Goal: Transaction & Acquisition: Purchase product/service

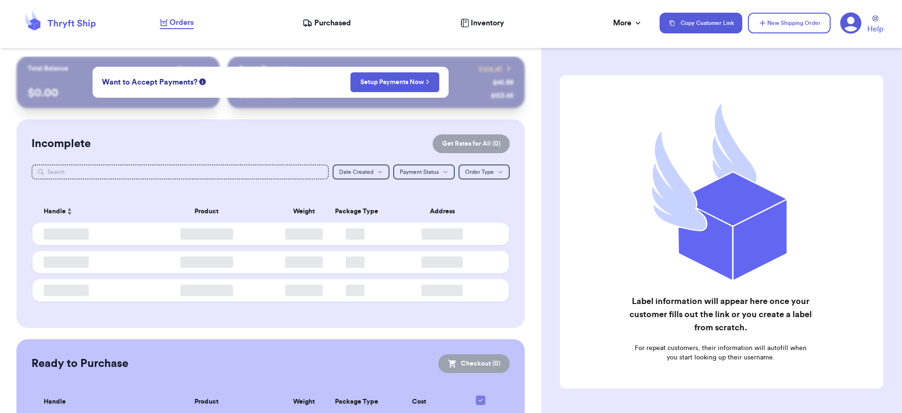
checkbox input "false"
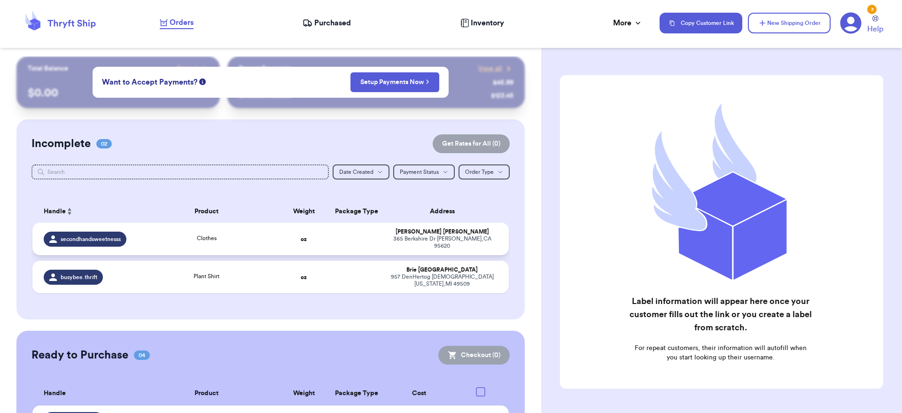
click at [329, 255] on td at bounding box center [354, 239] width 51 height 32
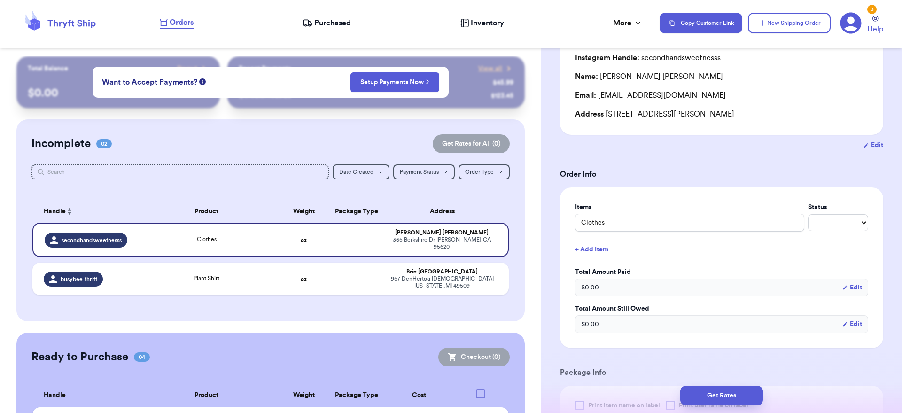
scroll to position [404, 0]
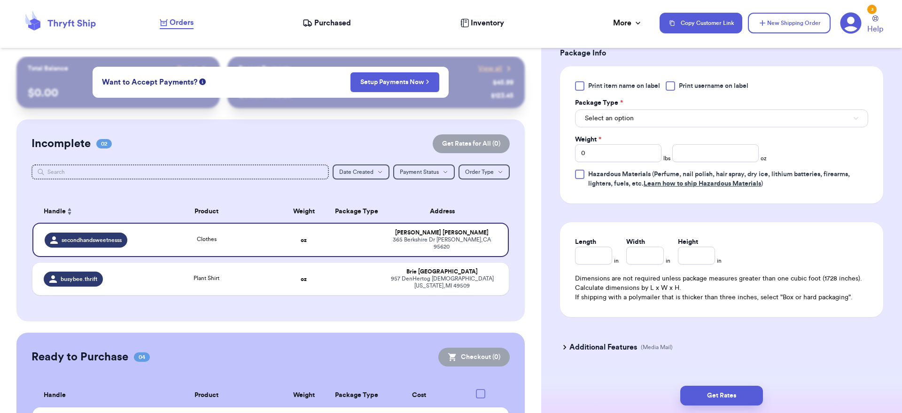
click at [713, 116] on button "Select an option" at bounding box center [721, 118] width 293 height 18
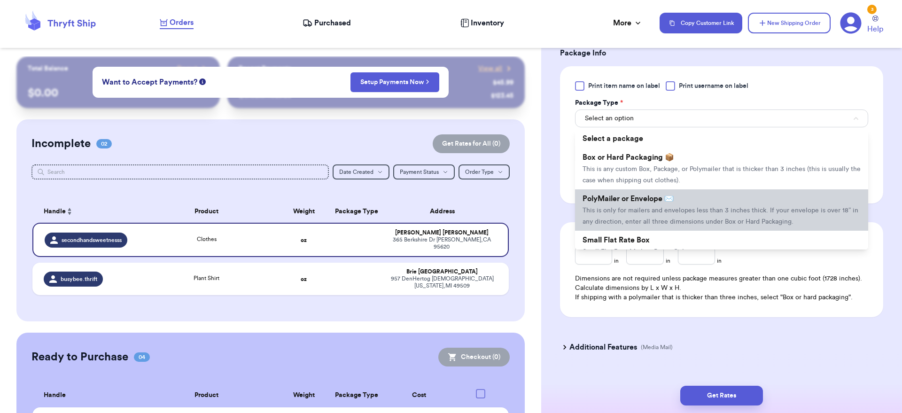
click at [684, 198] on li "PolyMailer or Envelope ✉️ This is only for mailers and envelopes less than 3 in…" at bounding box center [721, 209] width 293 height 41
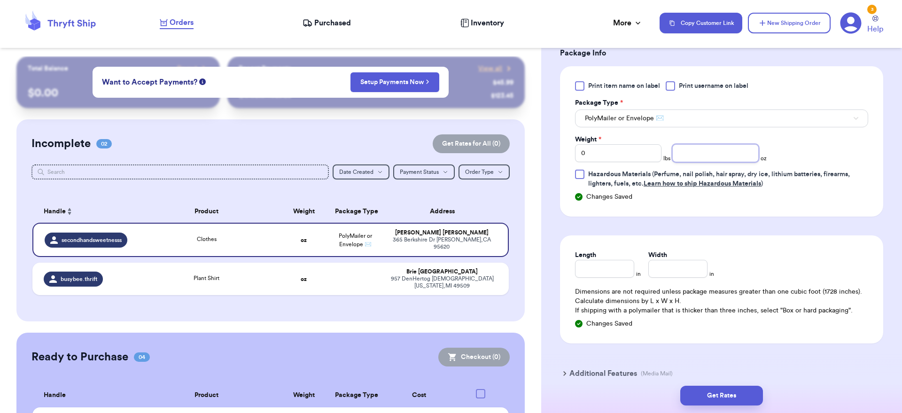
click at [718, 161] on input "number" at bounding box center [715, 153] width 86 height 18
type input "5"
click at [633, 271] on div "Length in" at bounding box center [608, 263] width 66 height 27
click at [624, 273] on input "Length" at bounding box center [604, 269] width 59 height 18
type input "10"
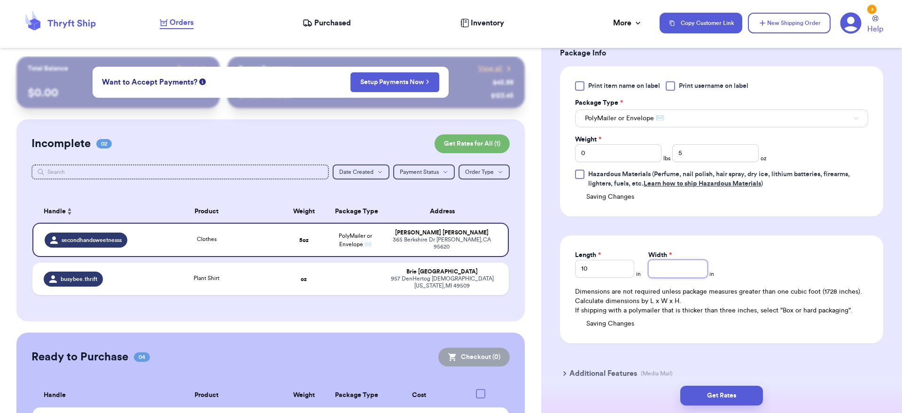
click at [690, 266] on input "Width *" at bounding box center [677, 269] width 59 height 18
type input "8"
click at [744, 396] on button "Get Rates" at bounding box center [721, 396] width 83 height 20
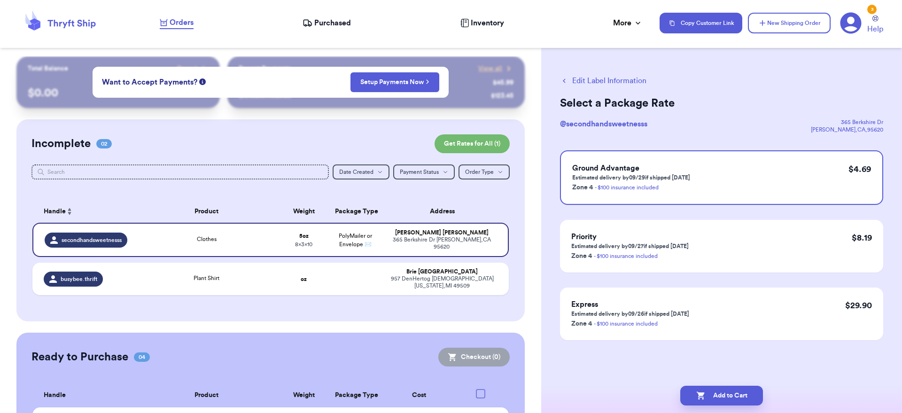
scroll to position [0, 0]
click at [237, 279] on div "Plant Shirt" at bounding box center [206, 279] width 132 height 10
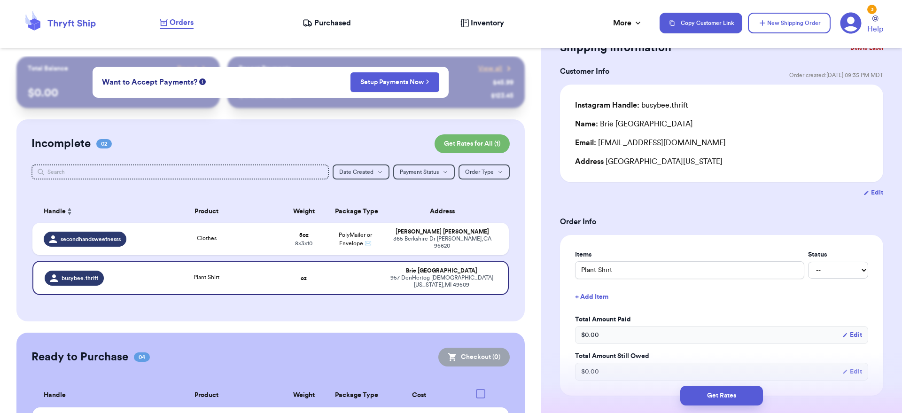
scroll to position [221, 0]
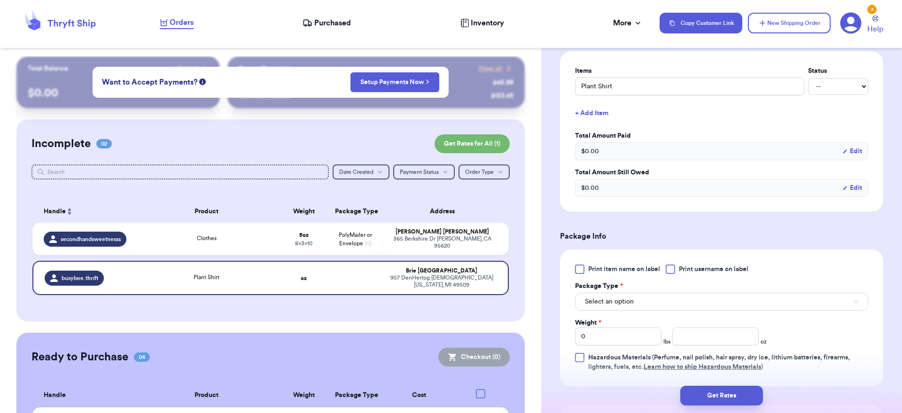
click at [636, 303] on button "Select an option" at bounding box center [721, 302] width 293 height 18
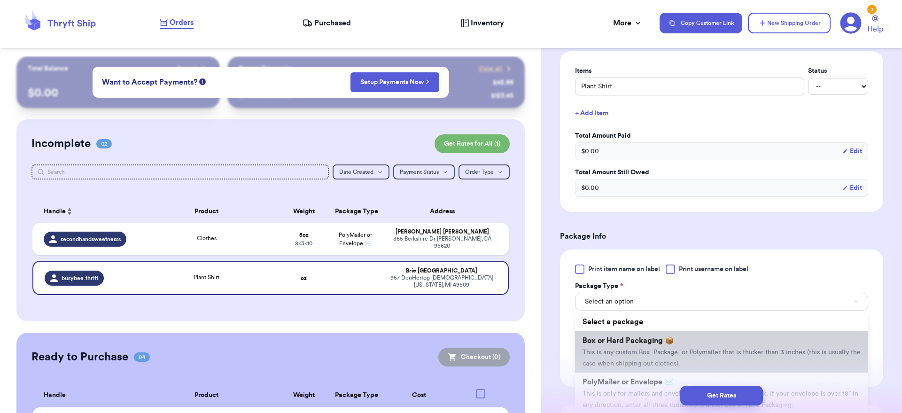
scroll to position [16, 0]
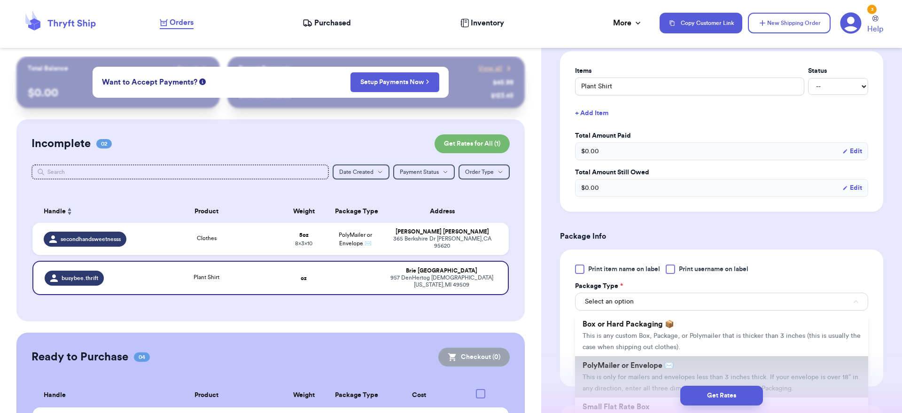
click at [634, 369] on span "PolyMailer or Envelope ✉️" at bounding box center [627, 366] width 91 height 8
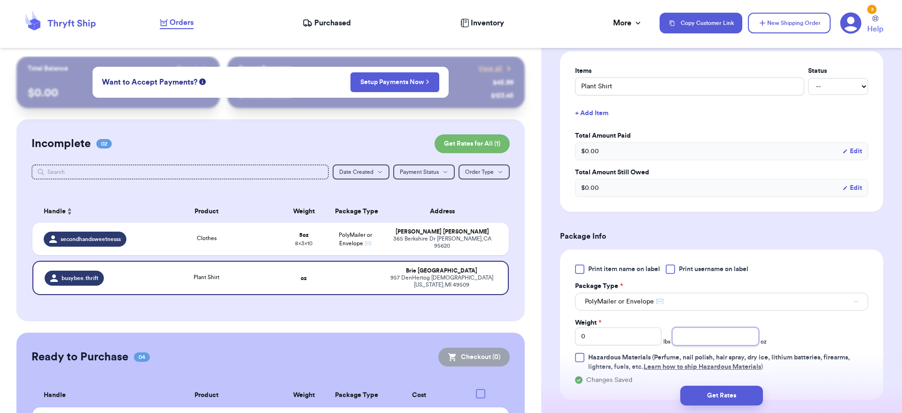
click at [685, 340] on input "number" at bounding box center [715, 336] width 86 height 18
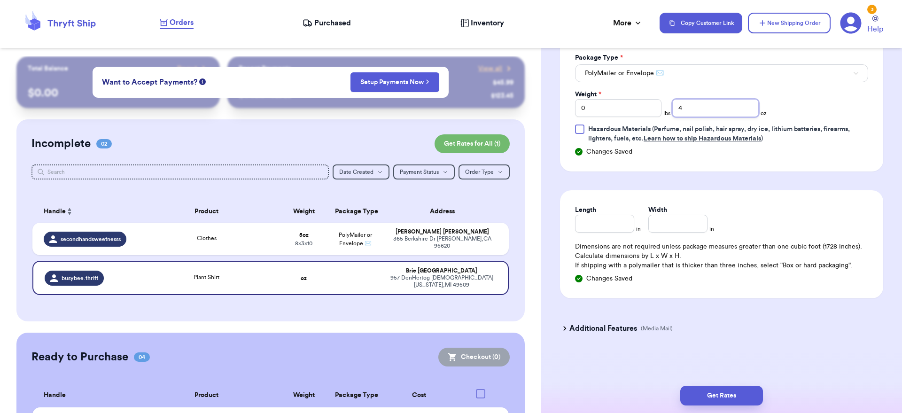
type input "4"
click at [606, 230] on input "Length" at bounding box center [604, 224] width 59 height 18
type input "10"
click at [686, 229] on input "Width *" at bounding box center [677, 224] width 59 height 18
type input "8"
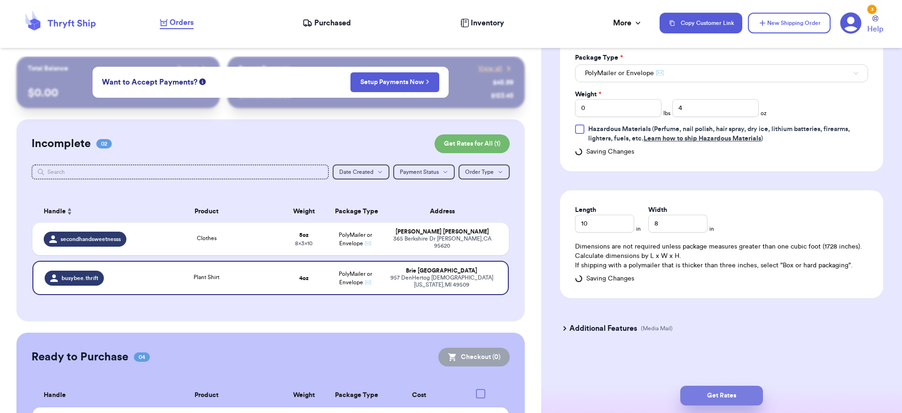
click at [751, 392] on button "Get Rates" at bounding box center [721, 396] width 83 height 20
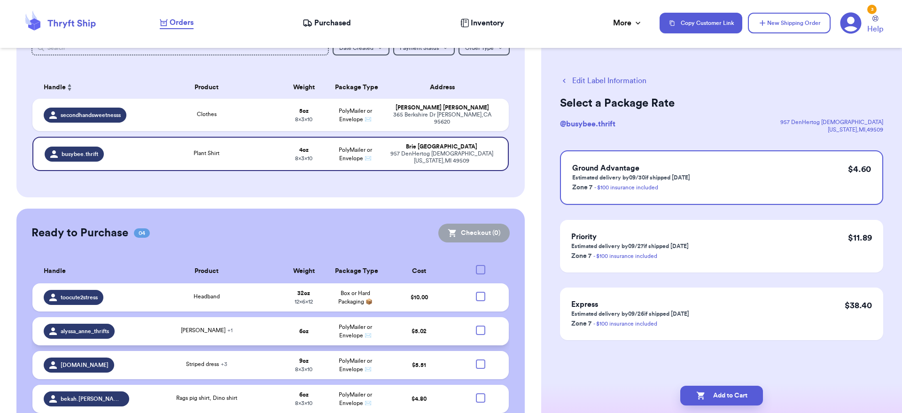
scroll to position [157, 0]
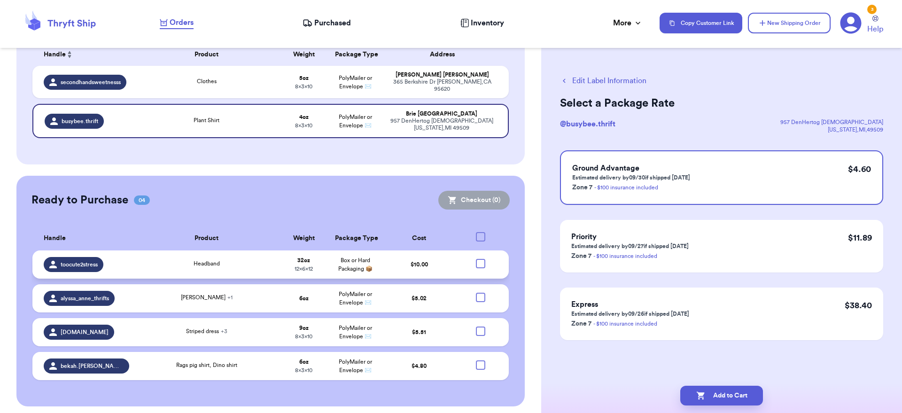
click at [252, 269] on div "Headband" at bounding box center [206, 264] width 132 height 10
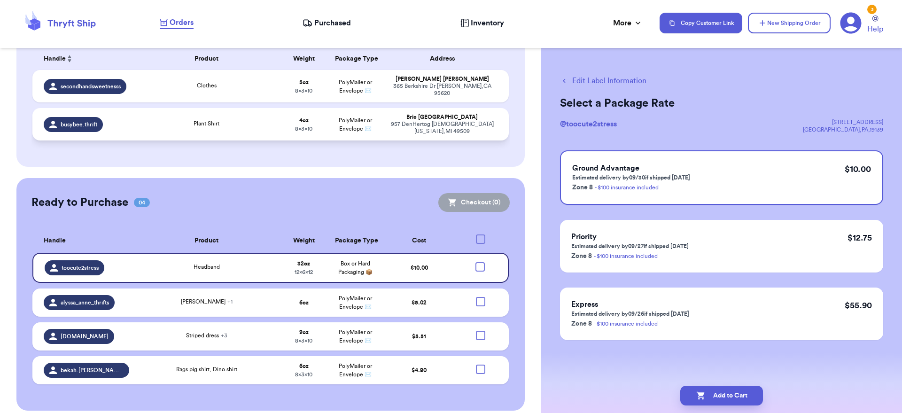
click at [452, 116] on td "Brie York [GEOGRAPHIC_DATA][US_STATE]" at bounding box center [445, 124] width 128 height 32
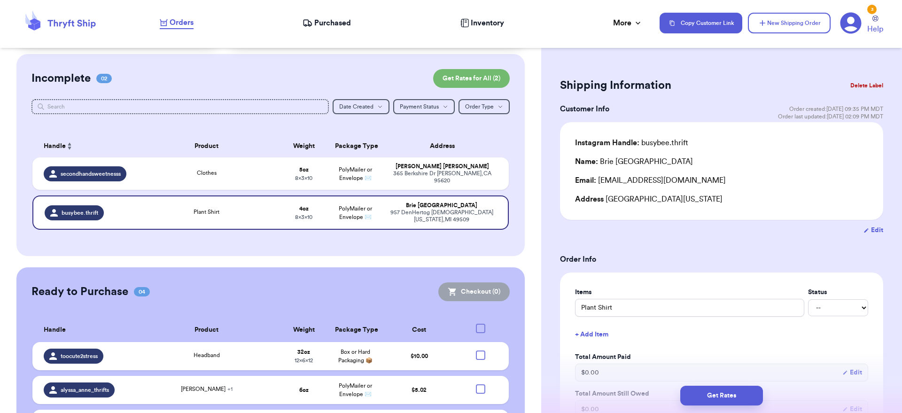
scroll to position [49, 0]
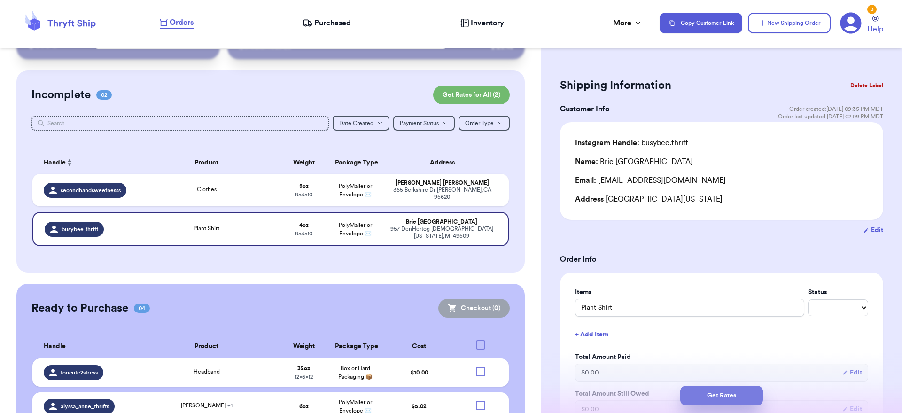
click at [717, 391] on button "Get Rates" at bounding box center [721, 396] width 83 height 20
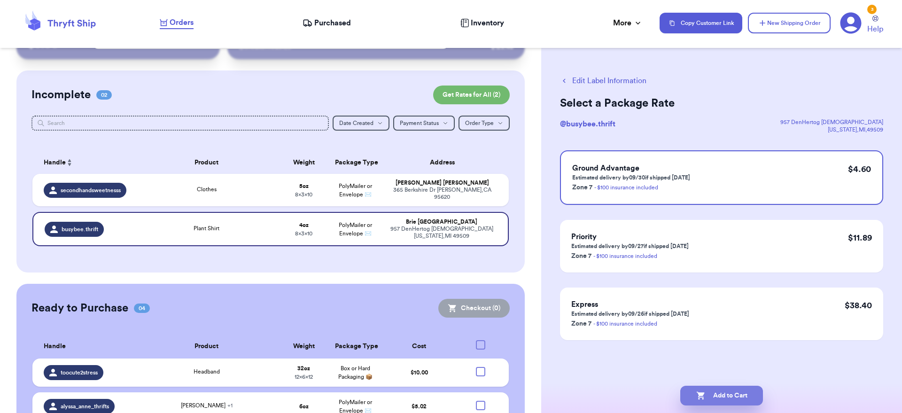
click at [717, 393] on button "Add to Cart" at bounding box center [721, 396] width 83 height 20
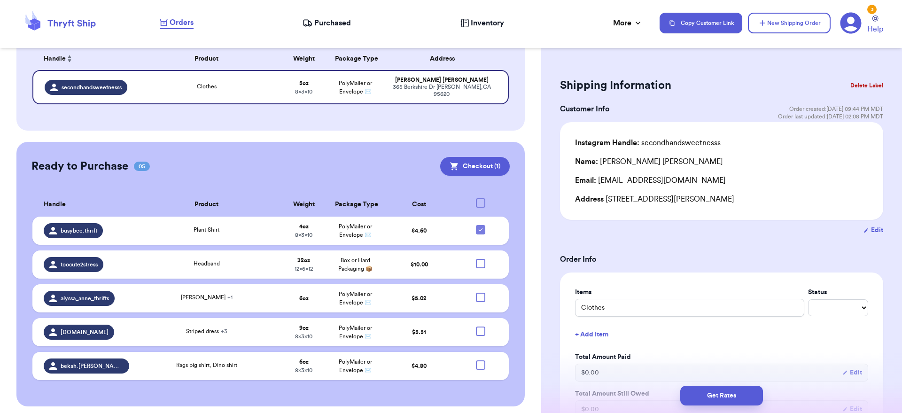
scroll to position [0, 0]
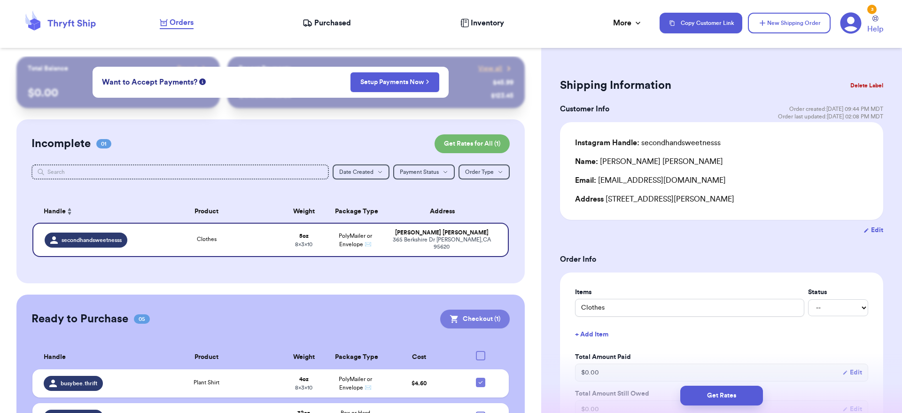
click at [474, 320] on button "Checkout ( 1 )" at bounding box center [475, 319] width 70 height 19
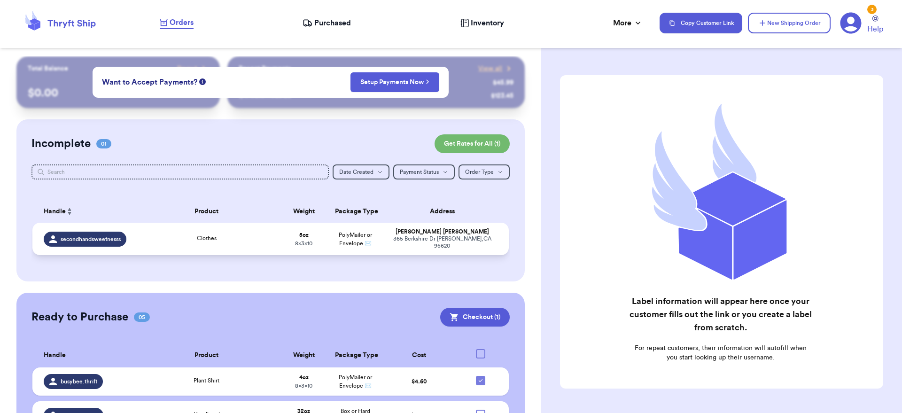
scroll to position [151, 0]
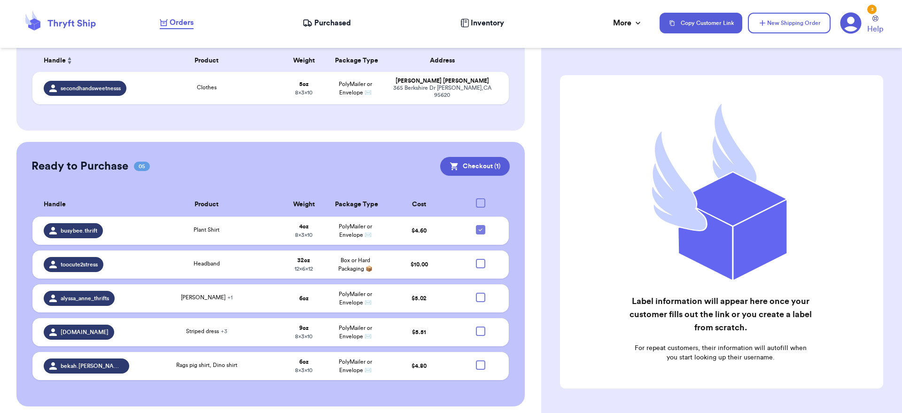
click at [476, 198] on div at bounding box center [480, 202] width 9 height 9
click at [480, 198] on input "checkbox" at bounding box center [480, 198] width 0 height 0
checkbox input "true"
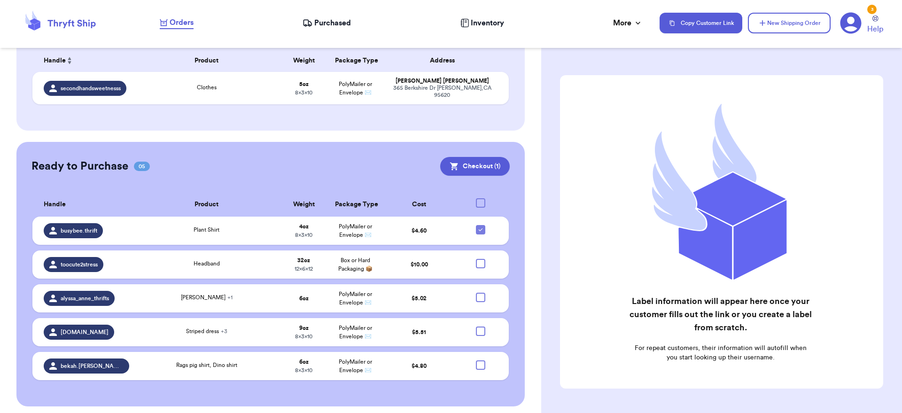
checkbox input "true"
click at [480, 198] on input "checkbox" at bounding box center [480, 198] width 0 height 0
checkbox input "false"
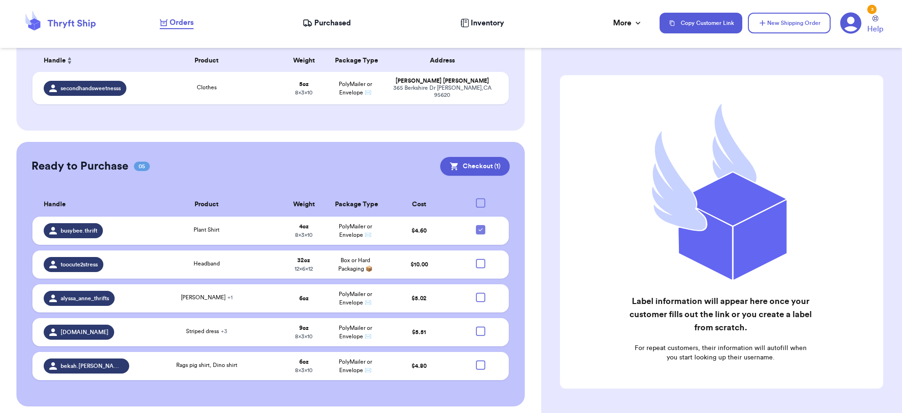
checkbox input "false"
click at [476, 199] on div at bounding box center [480, 202] width 9 height 9
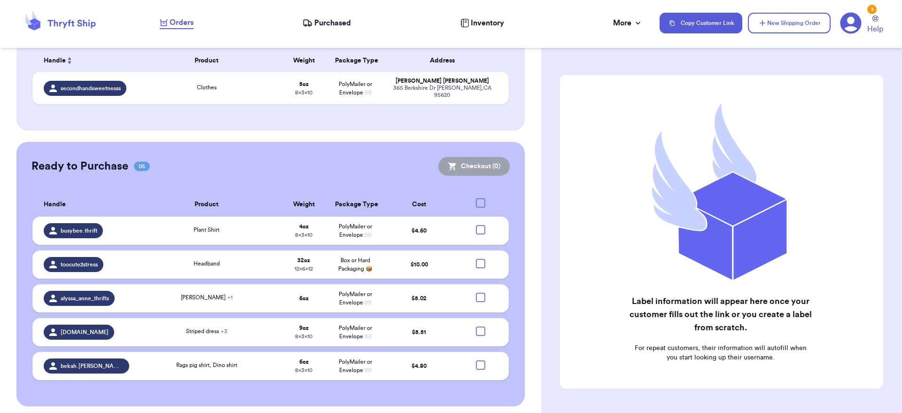
click at [480, 198] on input "checkbox" at bounding box center [480, 198] width 0 height 0
checkbox input "true"
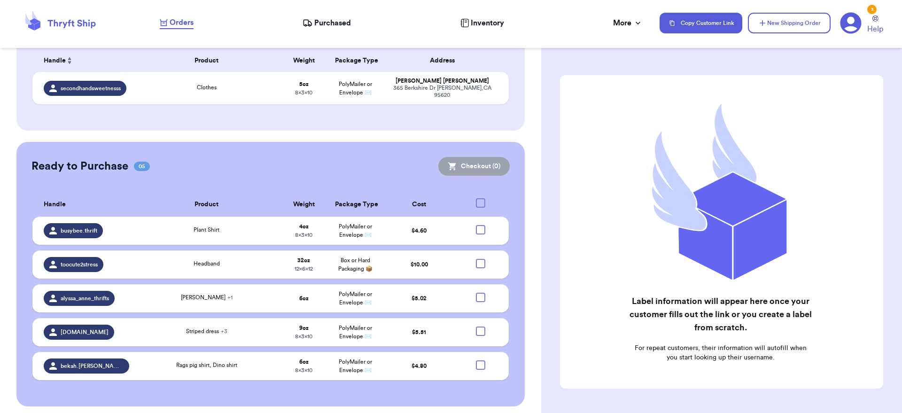
checkbox input "true"
click at [486, 164] on button "Checkout ( 5 )" at bounding box center [474, 166] width 71 height 19
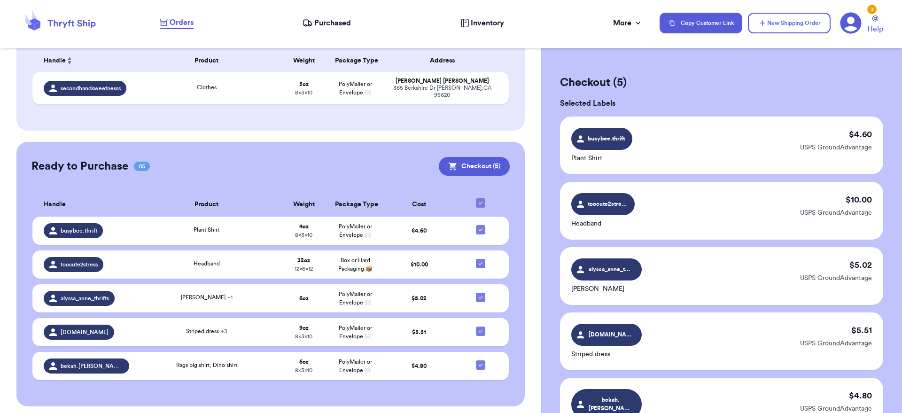
scroll to position [263, 0]
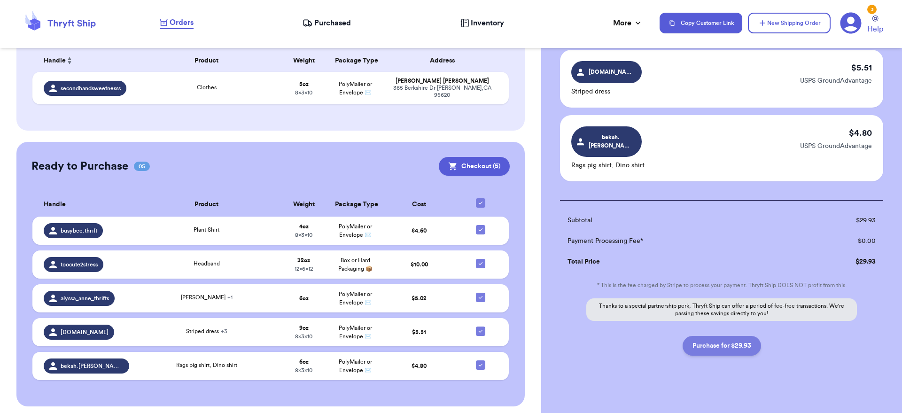
click at [697, 339] on button "Purchase for $29.93" at bounding box center [721, 346] width 78 height 20
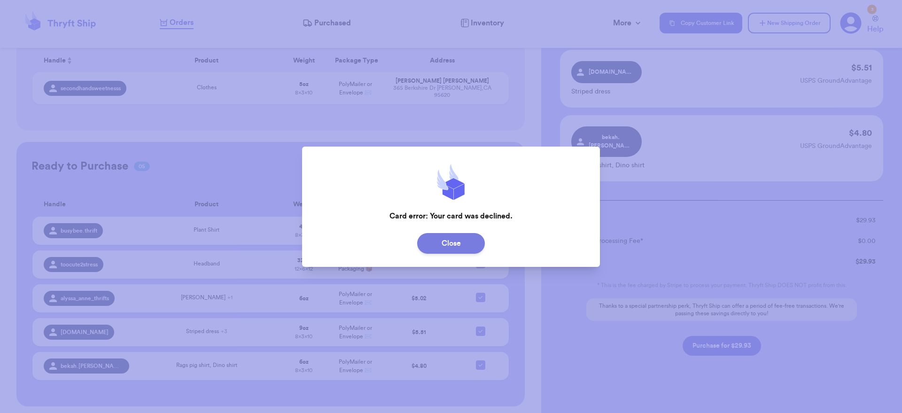
click at [472, 245] on button "Close" at bounding box center [451, 243] width 68 height 21
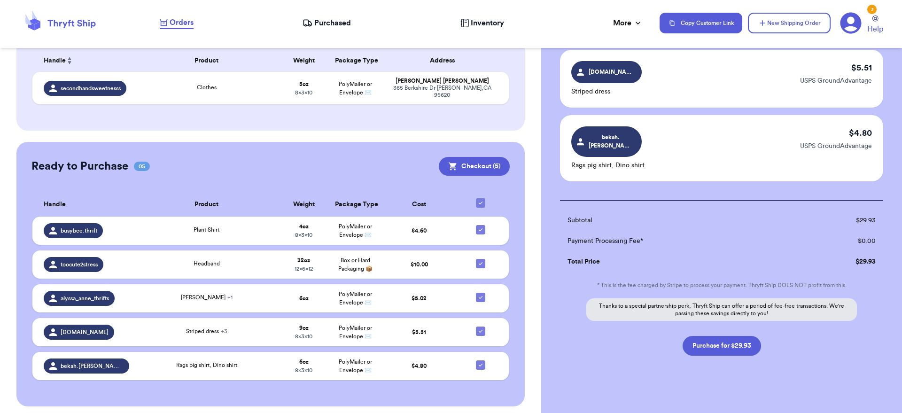
scroll to position [0, 0]
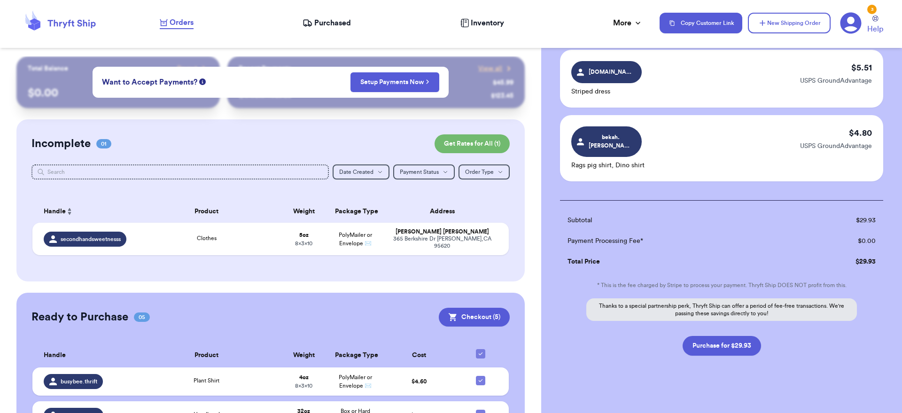
click at [631, 31] on nav "Orders Purchased Inventory More Stats Completed Orders Payments Payouts Copy Cu…" at bounding box center [526, 23] width 752 height 31
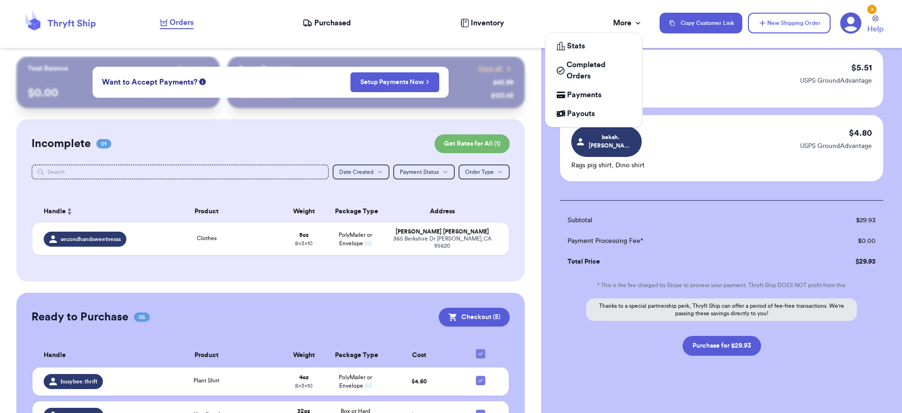
click at [630, 25] on div "More" at bounding box center [628, 22] width 30 height 11
click at [622, 94] on div "Payments" at bounding box center [594, 94] width 74 height 11
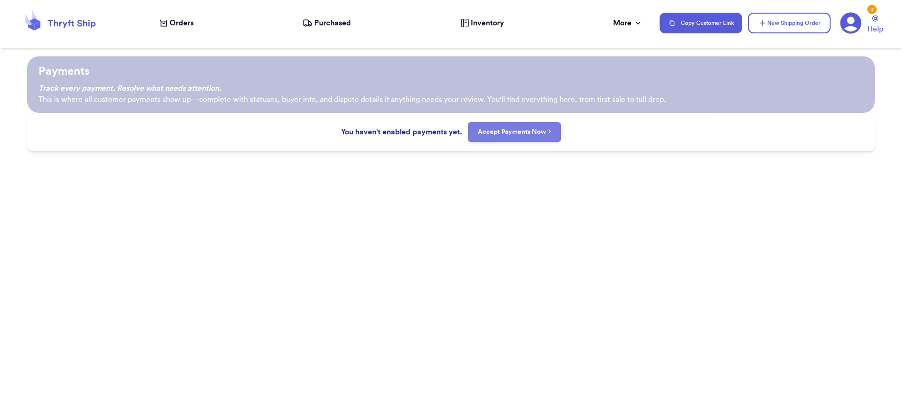
click at [532, 132] on link "Accept Payments Now" at bounding box center [515, 131] width 74 height 9
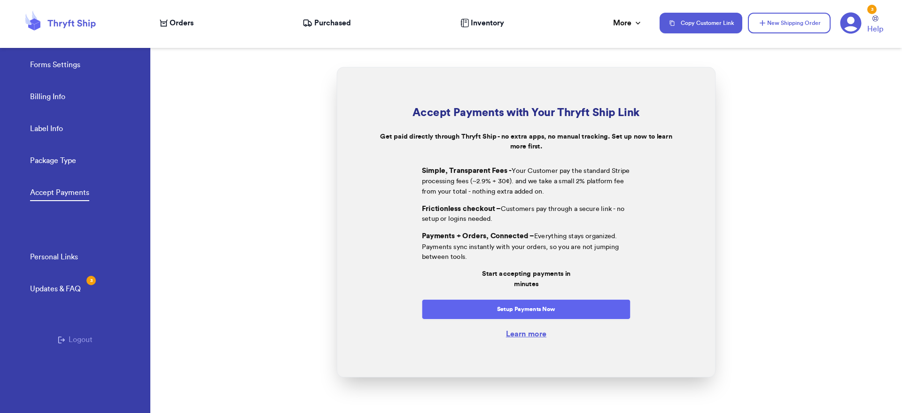
click at [602, 302] on button "Setup Payments Now" at bounding box center [526, 309] width 209 height 20
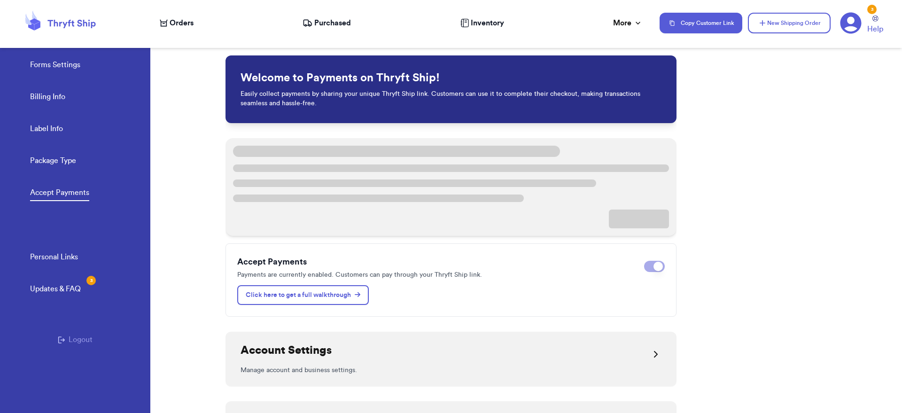
click at [34, 101] on link "Billing Info" at bounding box center [47, 97] width 35 height 13
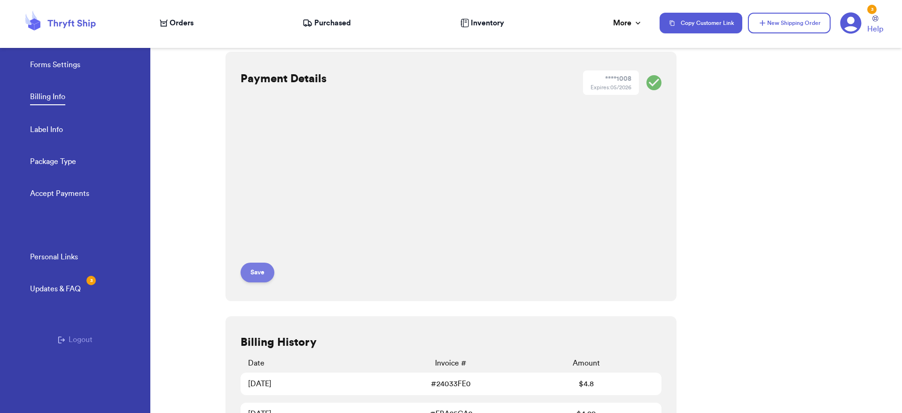
click at [263, 271] on button "Save" at bounding box center [257, 273] width 34 height 20
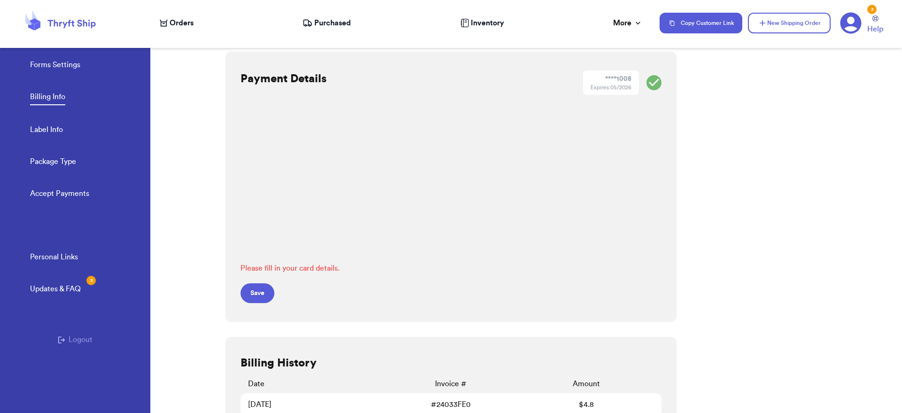
click at [316, 25] on span "Purchased" at bounding box center [332, 22] width 37 height 11
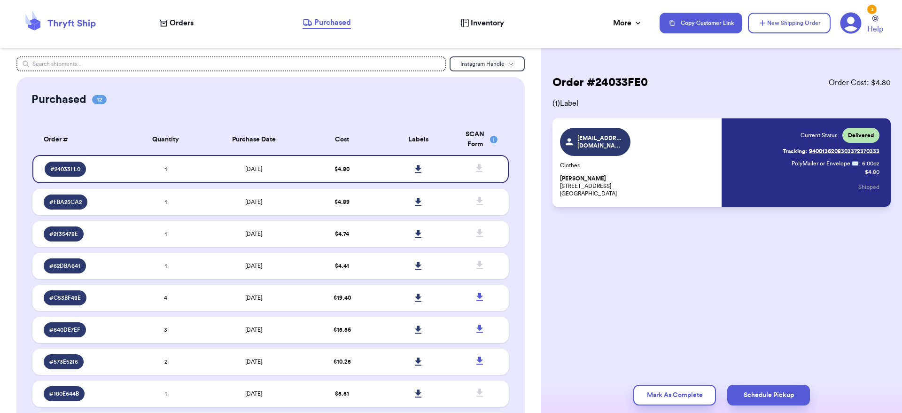
click at [161, 24] on icon at bounding box center [164, 23] width 8 height 7
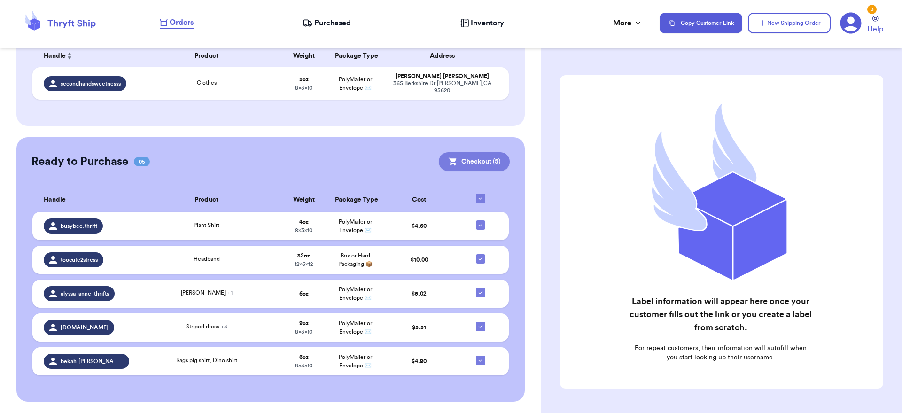
scroll to position [162, 0]
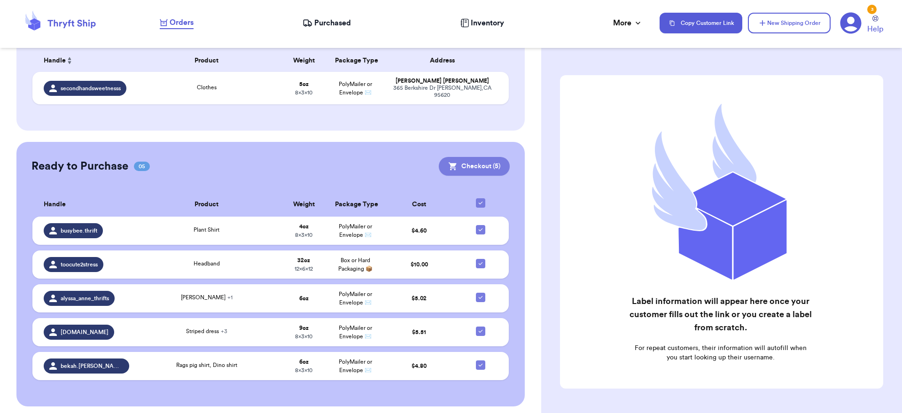
click at [480, 166] on button "Checkout ( 5 )" at bounding box center [474, 166] width 71 height 19
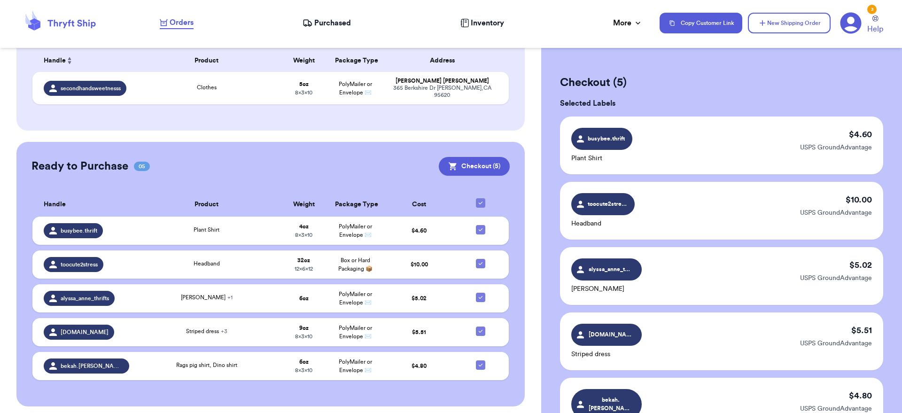
scroll to position [263, 0]
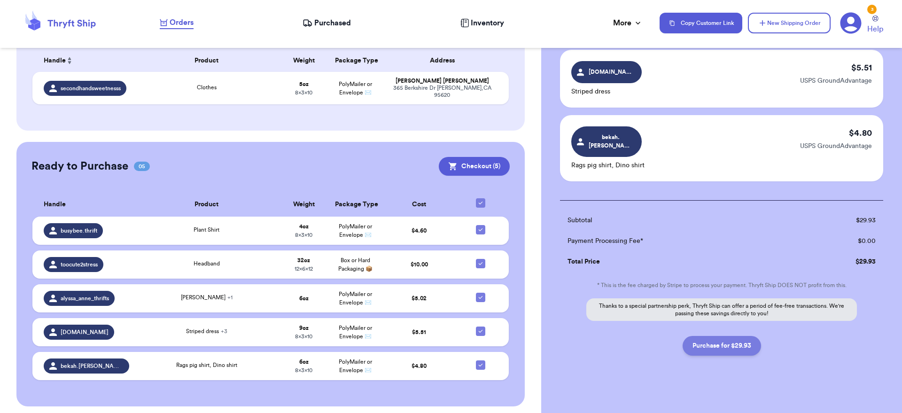
click at [744, 336] on button "Purchase for $29.93" at bounding box center [721, 346] width 78 height 20
checkbox input "false"
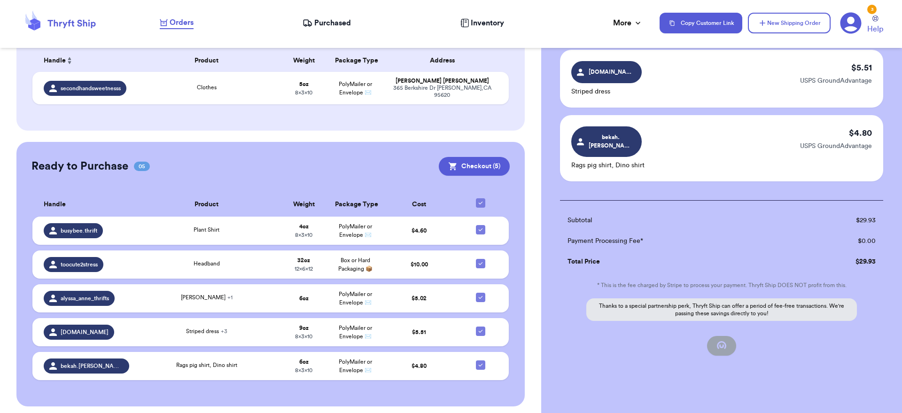
checkbox input "false"
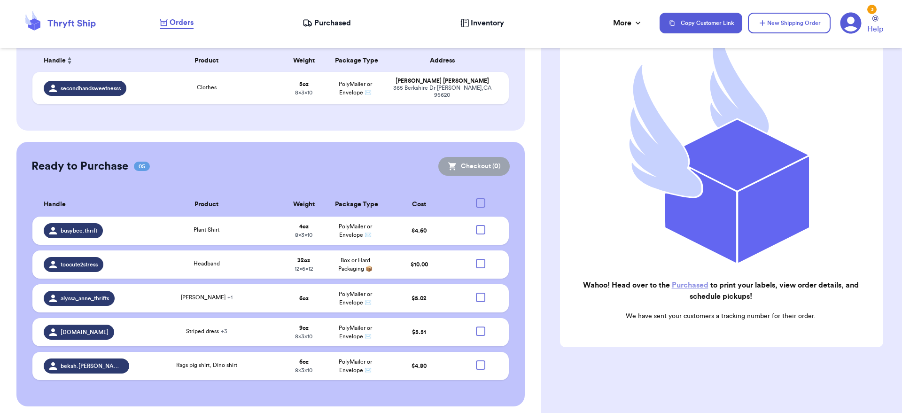
scroll to position [112, 0]
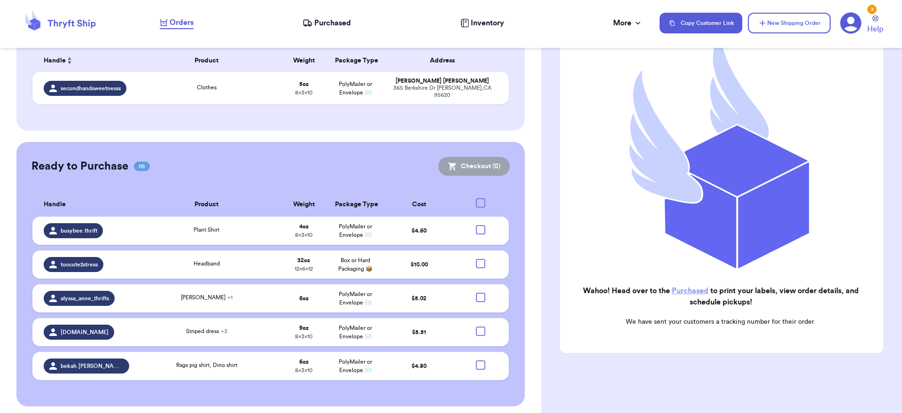
checkbox input "true"
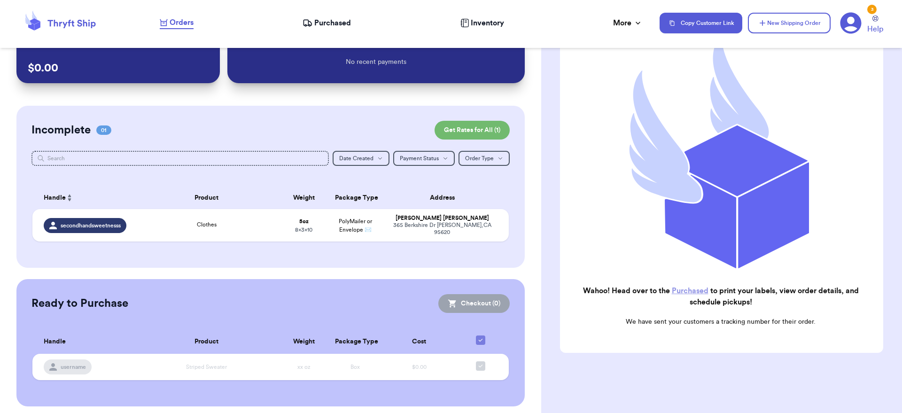
click at [681, 287] on link "Purchased" at bounding box center [690, 291] width 37 height 8
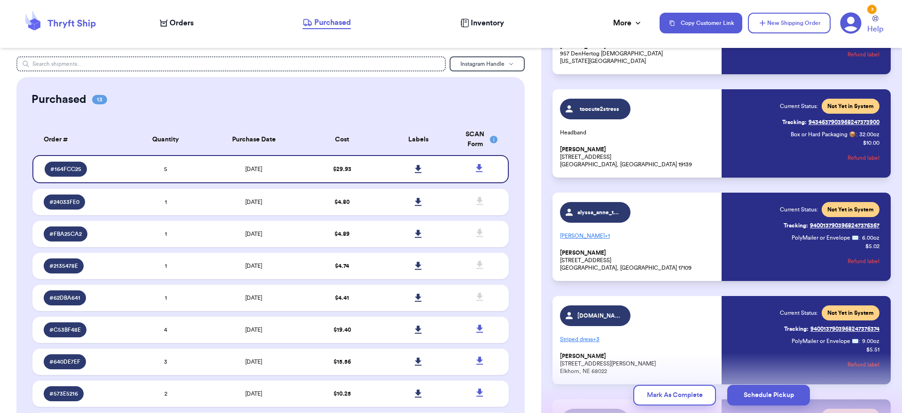
scroll to position [282, 0]
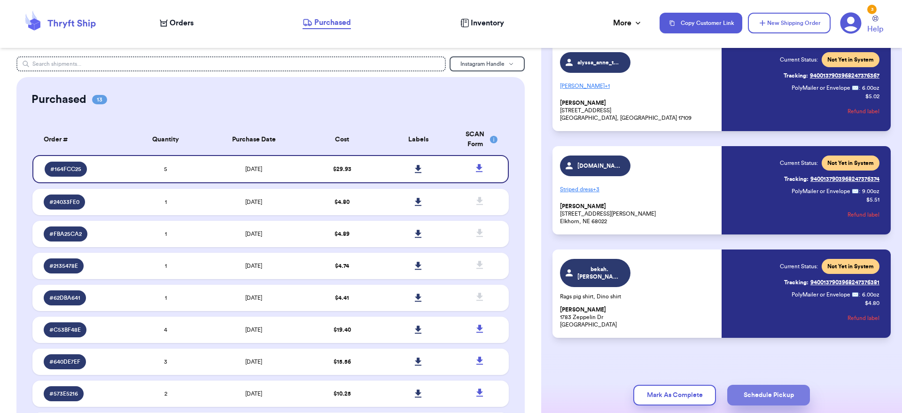
click at [779, 390] on button "Schedule Pickup" at bounding box center [768, 395] width 83 height 21
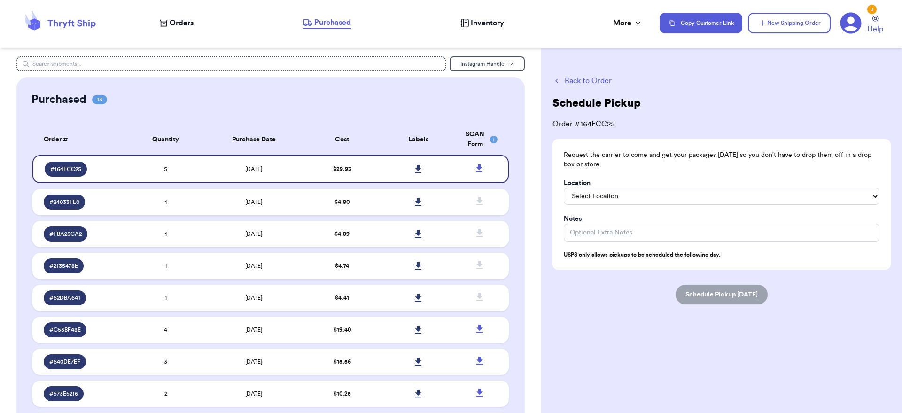
scroll to position [0, 0]
click at [671, 185] on div "Location" at bounding box center [722, 182] width 316 height 9
click at [666, 201] on div "Request the carrier to come and get your packages tomorrow so you don't have to…" at bounding box center [721, 204] width 338 height 131
select select "Front Door"
click at [701, 286] on button "Schedule Pickup Tomorrow" at bounding box center [721, 295] width 92 height 20
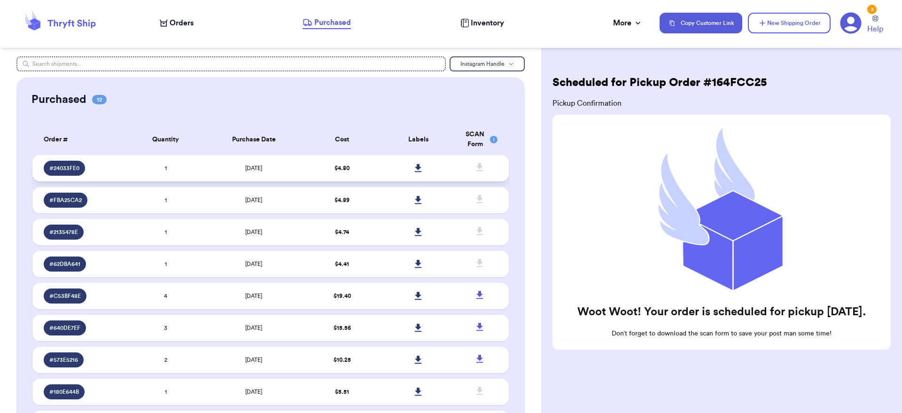
click at [415, 172] on icon at bounding box center [418, 168] width 7 height 8
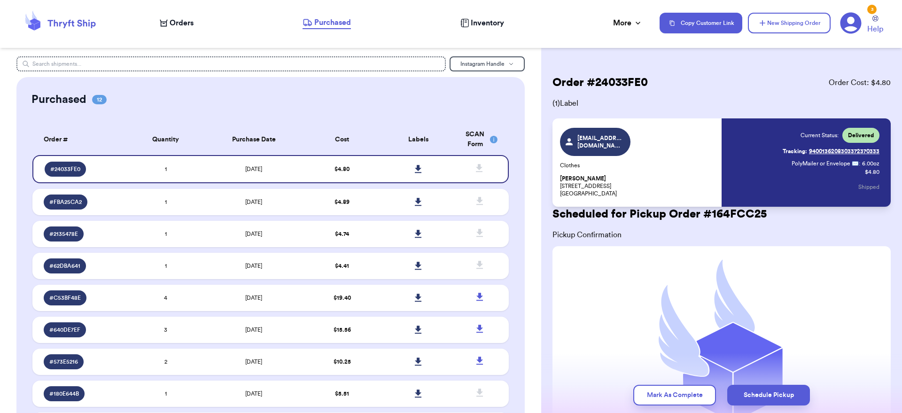
click at [195, 25] on div "Orders Purchased Inventory More Stats Completed Orders Payments Payouts" at bounding box center [405, 23] width 490 height 12
click at [187, 25] on span "Orders" at bounding box center [182, 22] width 24 height 11
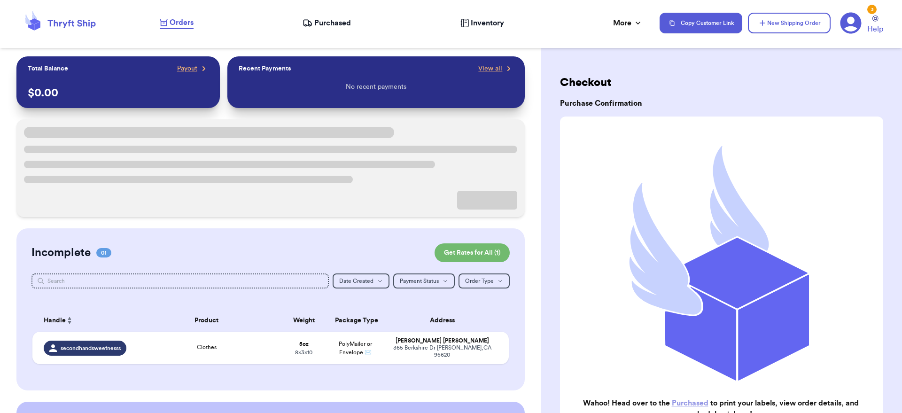
click at [328, 24] on span "Purchased" at bounding box center [332, 22] width 37 height 11
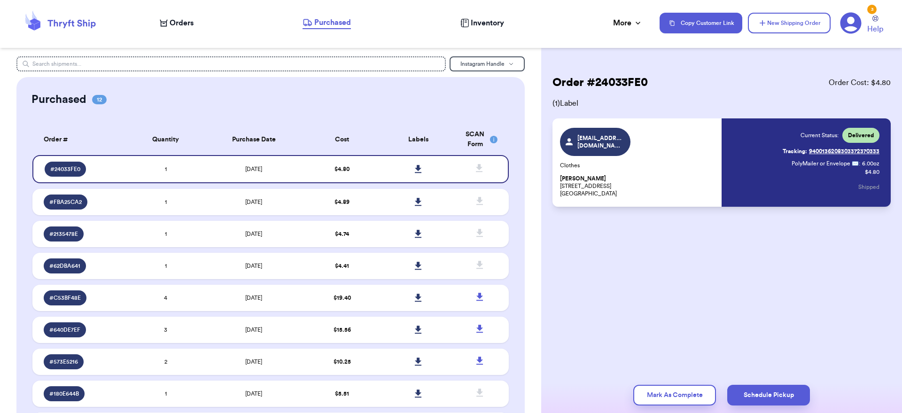
scroll to position [2, 0]
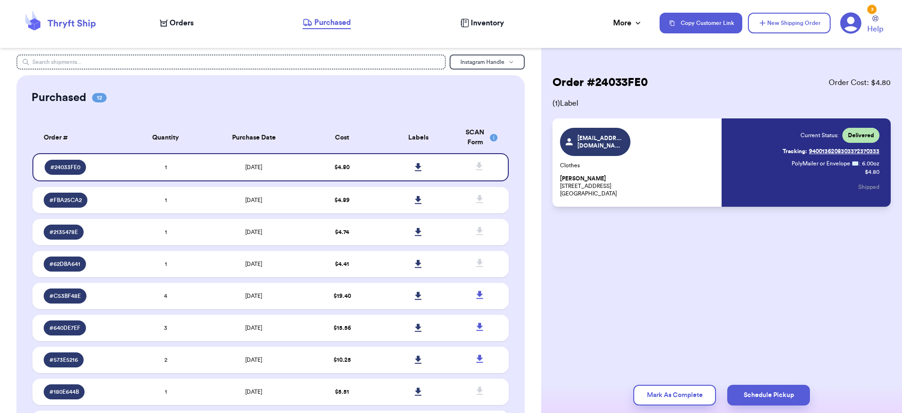
click at [342, 35] on nav "Orders Purchased Inventory More Stats Completed Orders Payments Payouts Copy Cu…" at bounding box center [526, 23] width 752 height 31
click at [343, 29] on nav "Orders Purchased Inventory More Stats Completed Orders Payments Payouts Copy Cu…" at bounding box center [526, 23] width 752 height 31
click at [345, 24] on span "Purchased" at bounding box center [332, 22] width 37 height 11
click at [187, 27] on span "Orders" at bounding box center [182, 22] width 24 height 11
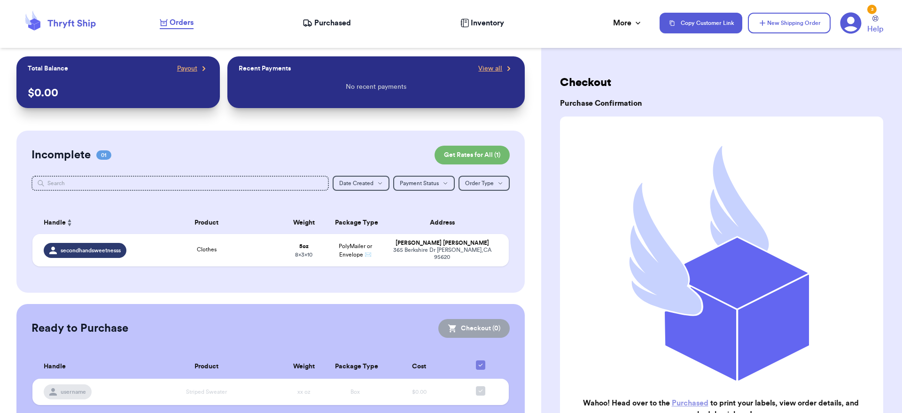
click at [340, 15] on nav "Orders Purchased Inventory More Stats Completed Orders Payments Payouts Copy Cu…" at bounding box center [526, 23] width 752 height 31
click at [336, 21] on span "Purchased" at bounding box center [332, 22] width 37 height 11
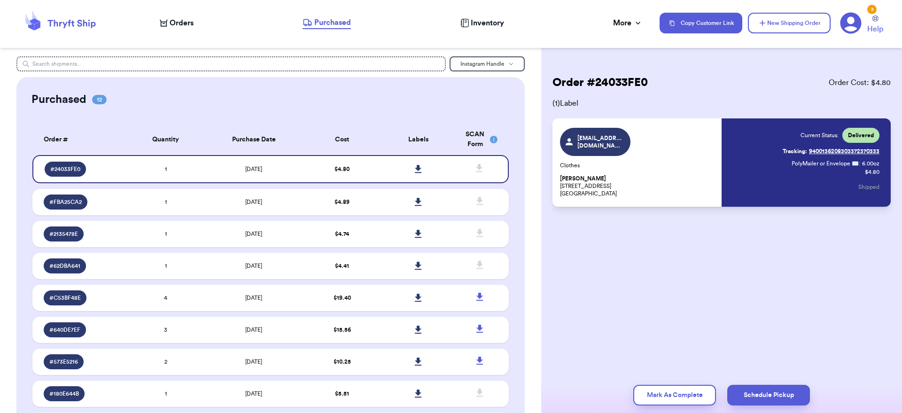
click at [240, 142] on th "Purchase Date" at bounding box center [254, 139] width 100 height 31
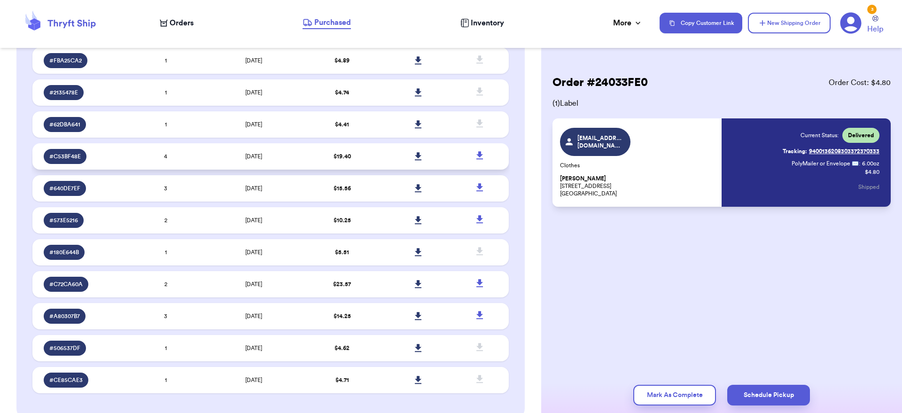
scroll to position [301, 0]
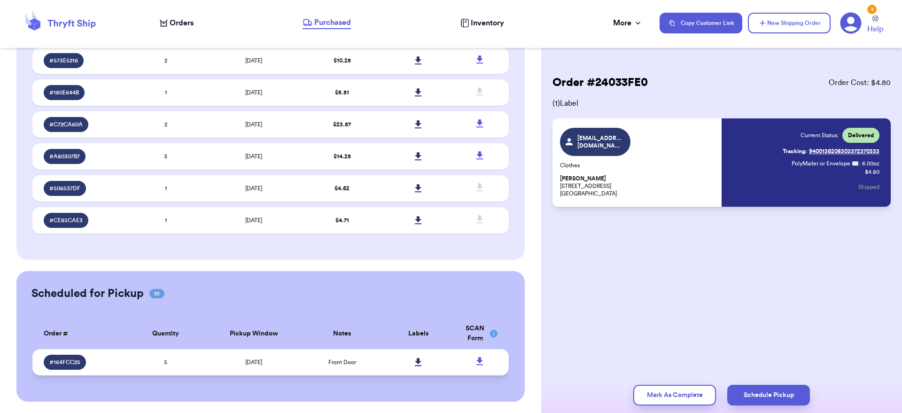
click at [408, 371] on link at bounding box center [418, 362] width 21 height 21
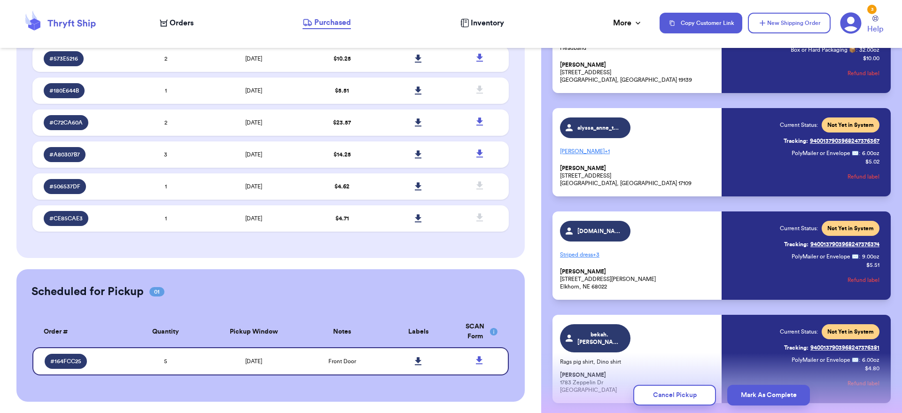
scroll to position [226, 0]
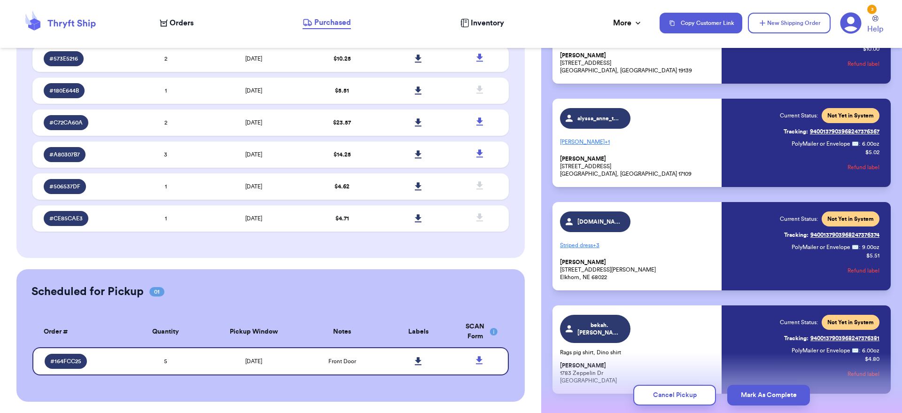
click at [589, 245] on p "Striped dress + 3" at bounding box center [638, 245] width 156 height 15
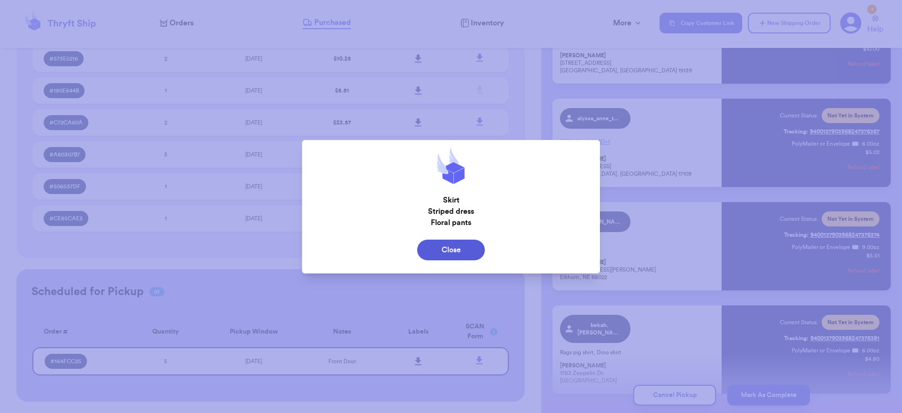
click at [674, 243] on div at bounding box center [451, 206] width 902 height 413
click at [480, 243] on button "Close" at bounding box center [451, 250] width 68 height 21
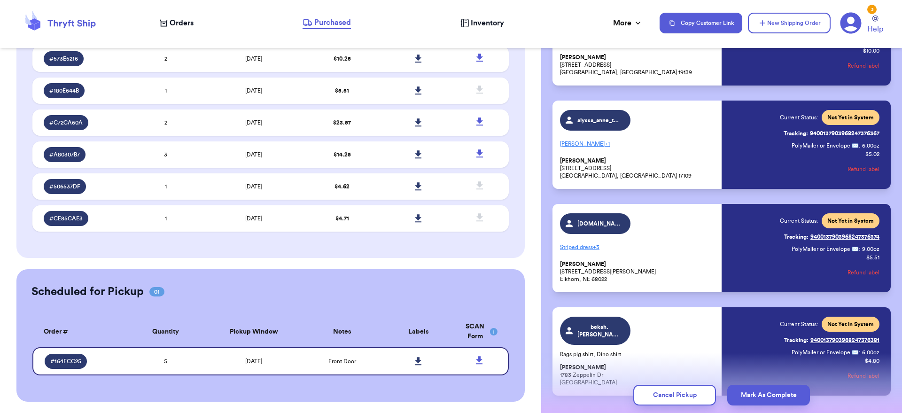
scroll to position [223, 0]
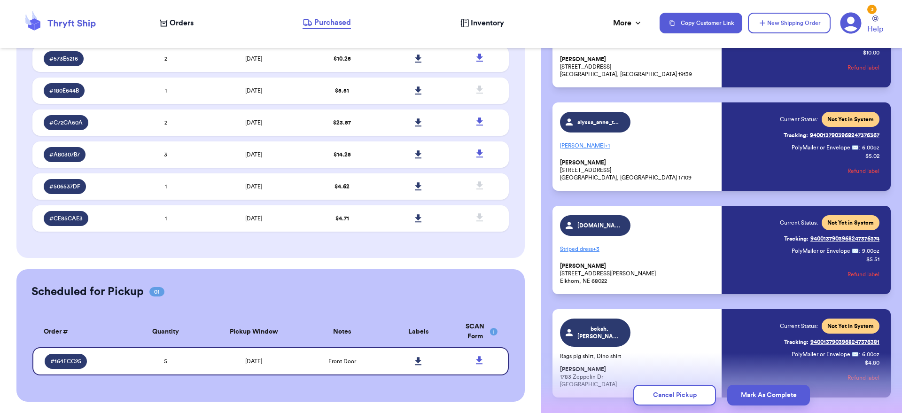
click at [586, 145] on p "Hanna + 1" at bounding box center [638, 145] width 156 height 15
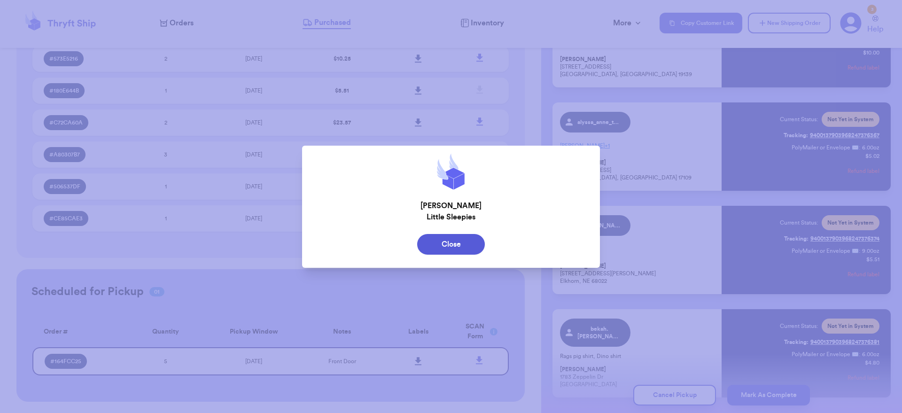
click at [665, 167] on div at bounding box center [451, 206] width 902 height 413
click at [455, 238] on button "Close" at bounding box center [451, 244] width 68 height 21
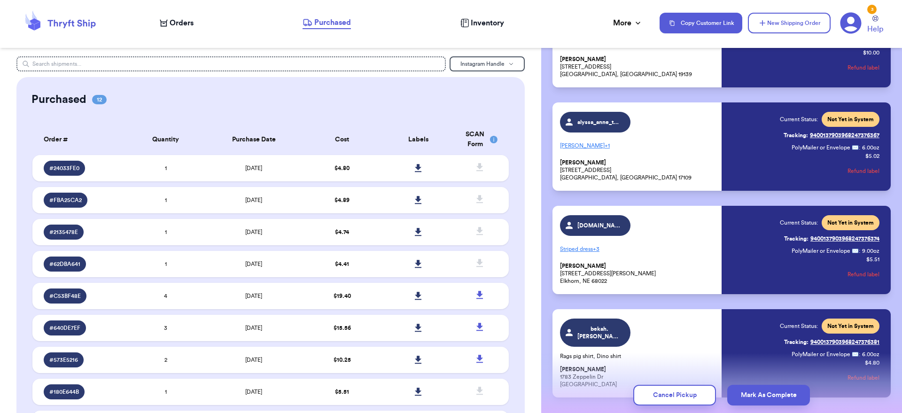
scroll to position [0, 0]
